Goal: Transaction & Acquisition: Obtain resource

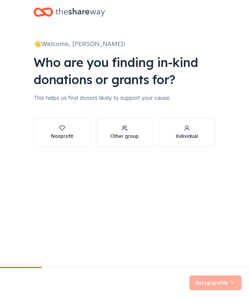
click at [63, 131] on icon "button" at bounding box center [62, 128] width 6 height 6
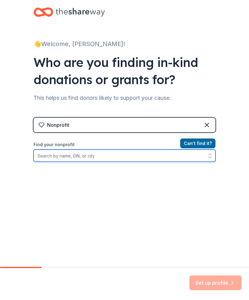
click at [171, 153] on input "Find your nonprofit" at bounding box center [124, 156] width 182 height 12
type input "Danville il each one teach one"
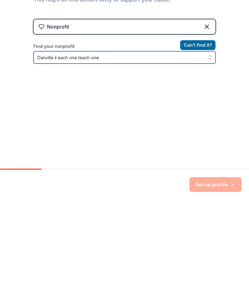
click at [206, 150] on button "button" at bounding box center [209, 156] width 11 height 12
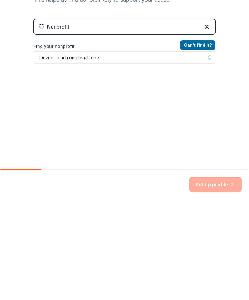
click at [203, 138] on button "Can ' t find it?" at bounding box center [197, 143] width 35 height 10
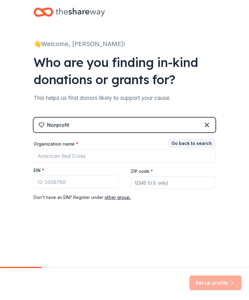
click at [118, 198] on button "other group." at bounding box center [117, 197] width 26 height 7
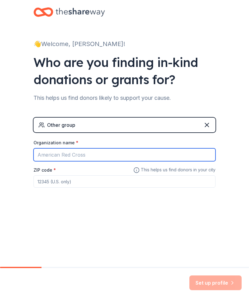
click at [119, 154] on input "Organization name *" at bounding box center [124, 154] width 182 height 13
type input "Each one teach one family resource center"
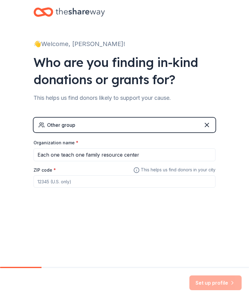
click at [138, 183] on input "ZIP code *" at bounding box center [124, 181] width 182 height 12
type input "5"
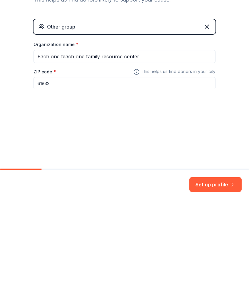
type input "61832"
click at [222, 275] on button "Set up profile" at bounding box center [215, 282] width 52 height 15
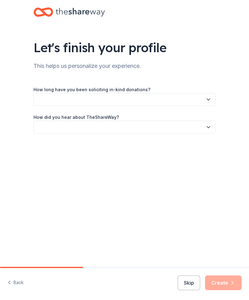
click at [149, 98] on button "button" at bounding box center [124, 99] width 182 height 13
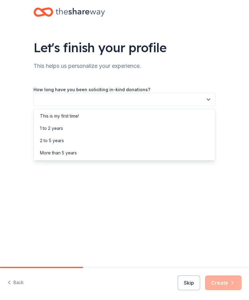
click at [104, 115] on div "This is my first time!" at bounding box center [124, 116] width 179 height 12
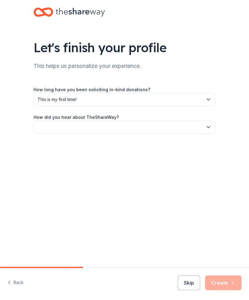
click at [119, 128] on button "button" at bounding box center [124, 127] width 182 height 13
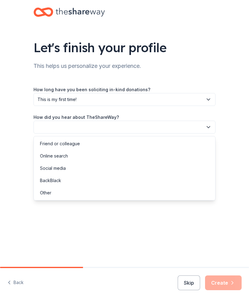
click at [92, 154] on div "Online search" at bounding box center [124, 156] width 179 height 12
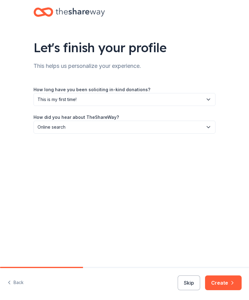
click at [226, 281] on button "Create" at bounding box center [223, 282] width 37 height 15
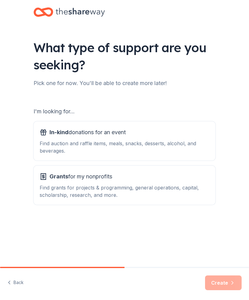
click at [145, 191] on div "Find grants for projects & programming, general operations, capital, scholarshi…" at bounding box center [124, 191] width 169 height 15
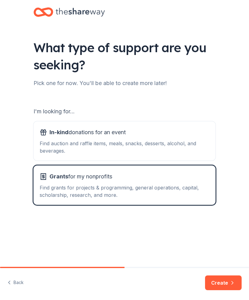
click at [227, 282] on button "Create" at bounding box center [223, 282] width 37 height 15
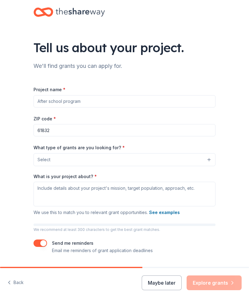
click at [122, 99] on input "Project name *" at bounding box center [124, 101] width 182 height 12
type input "R"
type input "Each one teach one"
click at [204, 160] on button "Select" at bounding box center [124, 159] width 182 height 13
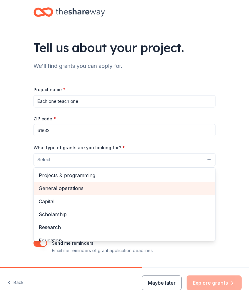
click at [120, 191] on span "General operations" at bounding box center [124, 188] width 171 height 8
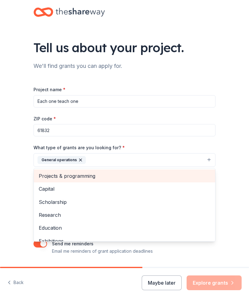
click at [125, 177] on span "Projects & programming" at bounding box center [124, 176] width 171 height 8
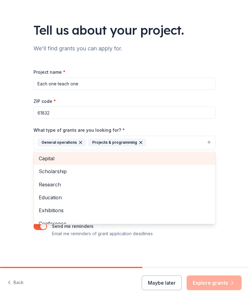
scroll to position [18, 0]
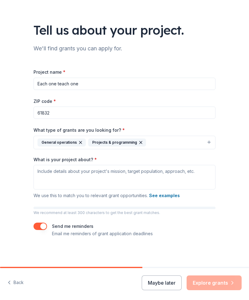
click at [201, 142] on button "General operations Projects & programming" at bounding box center [124, 143] width 182 height 14
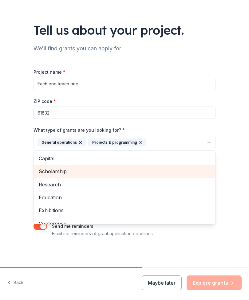
click at [156, 174] on span "Scholarship" at bounding box center [124, 171] width 171 height 8
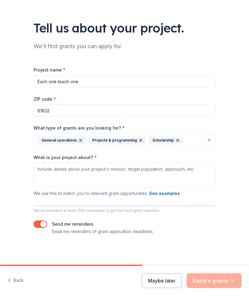
scroll to position [7, 0]
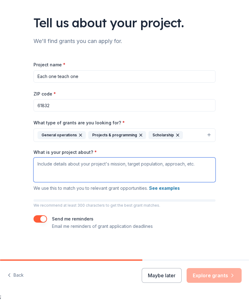
click at [186, 174] on textarea "What is your project about? *" at bounding box center [124, 169] width 182 height 25
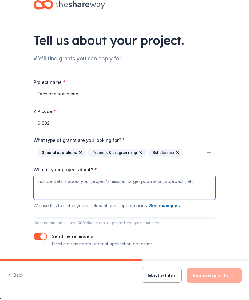
click at [198, 187] on textarea "What is your project about? *" at bounding box center [124, 187] width 182 height 25
paste textarea "Each One Teach One is a nonprofit organization dedicated to providing families …"
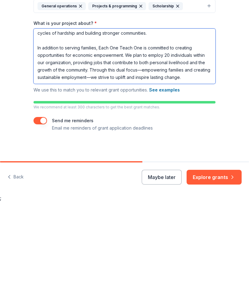
scroll to position [49, 0]
type textarea "Each One Teach One is a nonprofit organization dedicated to providing families …"
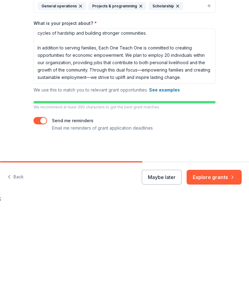
click at [219, 268] on button "Explore grants" at bounding box center [213, 275] width 55 height 15
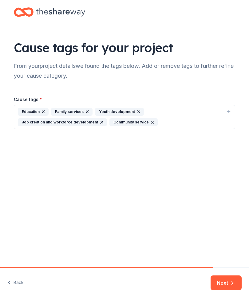
click at [231, 282] on icon "button" at bounding box center [232, 283] width 6 height 6
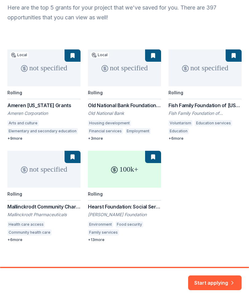
scroll to position [58, 0]
click at [222, 279] on button "Start applying" at bounding box center [214, 279] width 53 height 15
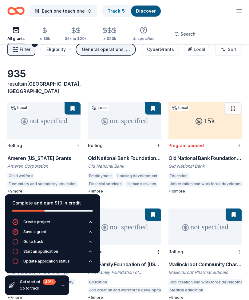
scroll to position [16, 0]
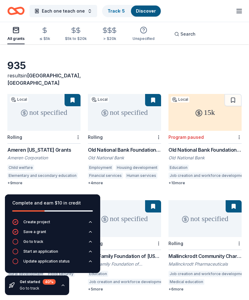
click at [107, 35] on div "> $20k" at bounding box center [109, 34] width 16 height 14
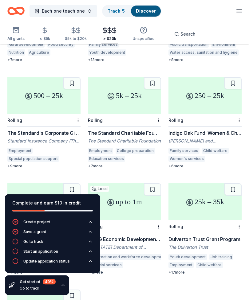
scroll to position [139, 0]
click at [21, 129] on div "The Standard's Corporate Giving Program" at bounding box center [43, 132] width 73 height 7
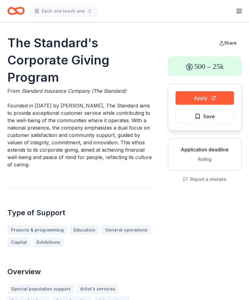
click at [222, 99] on button "Apply" at bounding box center [204, 98] width 58 height 14
